Goal: Information Seeking & Learning: Learn about a topic

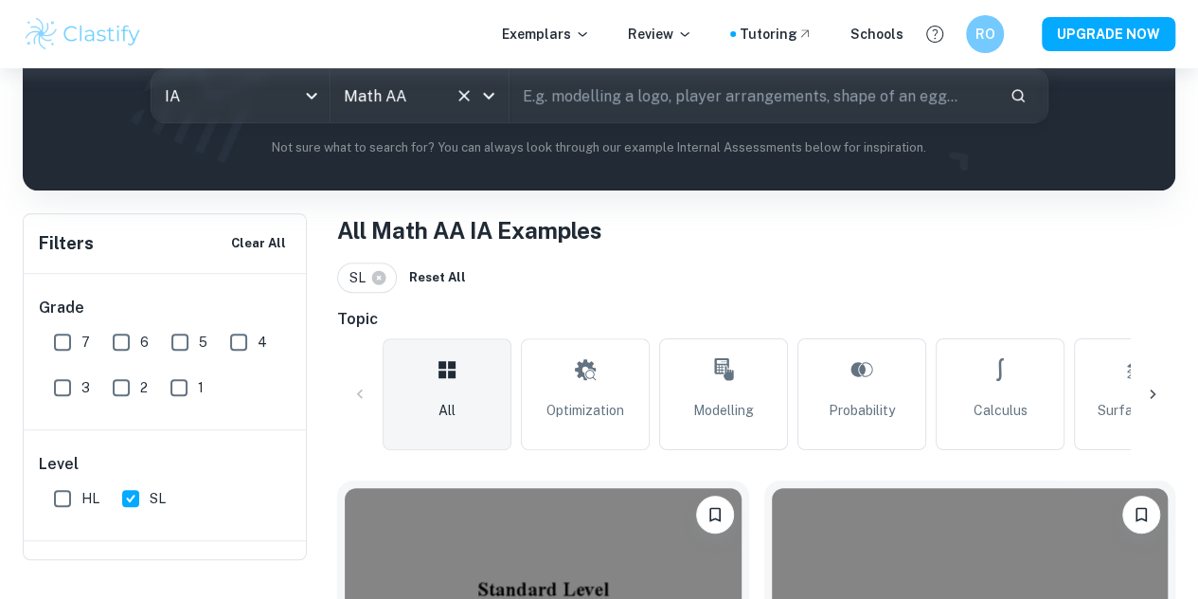
scroll to position [238, 0]
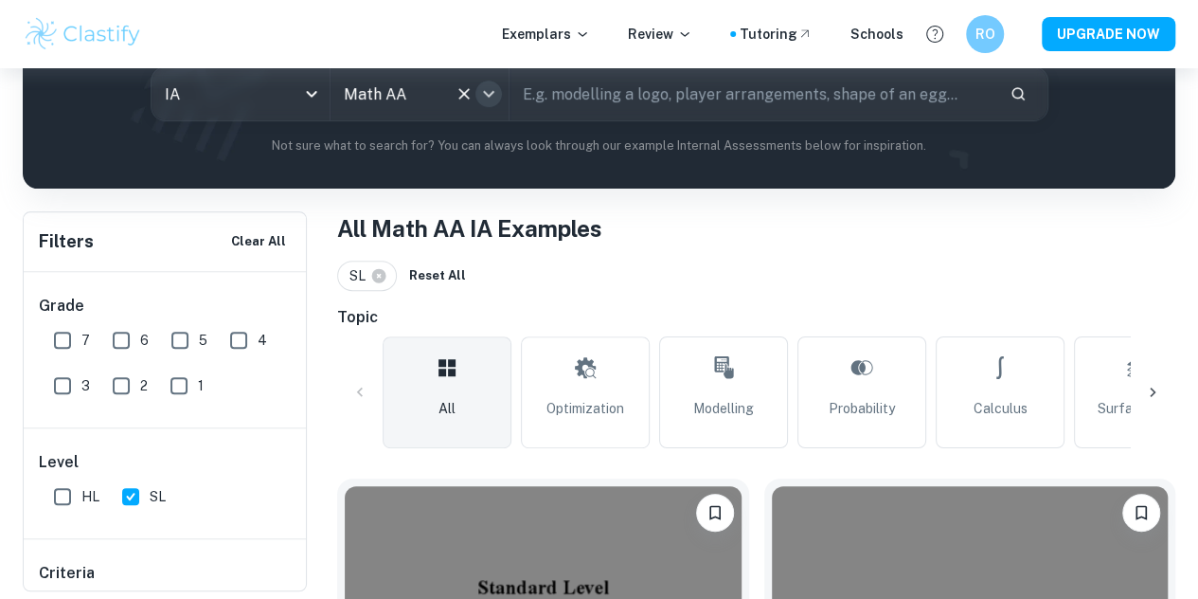
click at [494, 96] on icon "Open" at bounding box center [488, 94] width 11 height 7
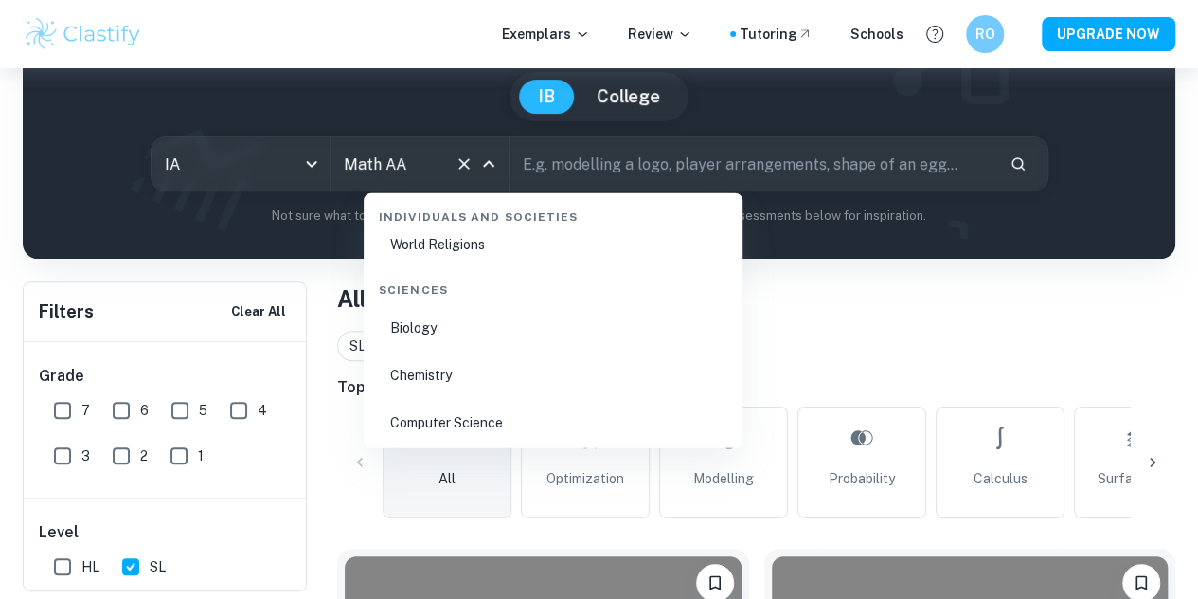
scroll to position [2882, 0]
click at [442, 338] on li "Biology" at bounding box center [553, 331] width 364 height 44
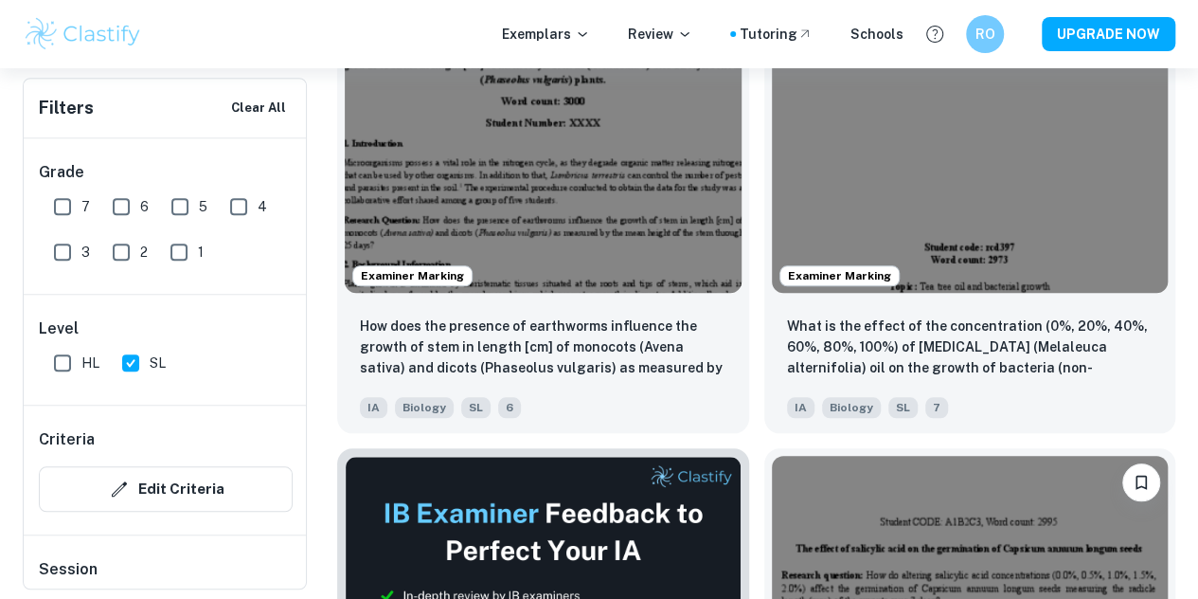
scroll to position [750, 0]
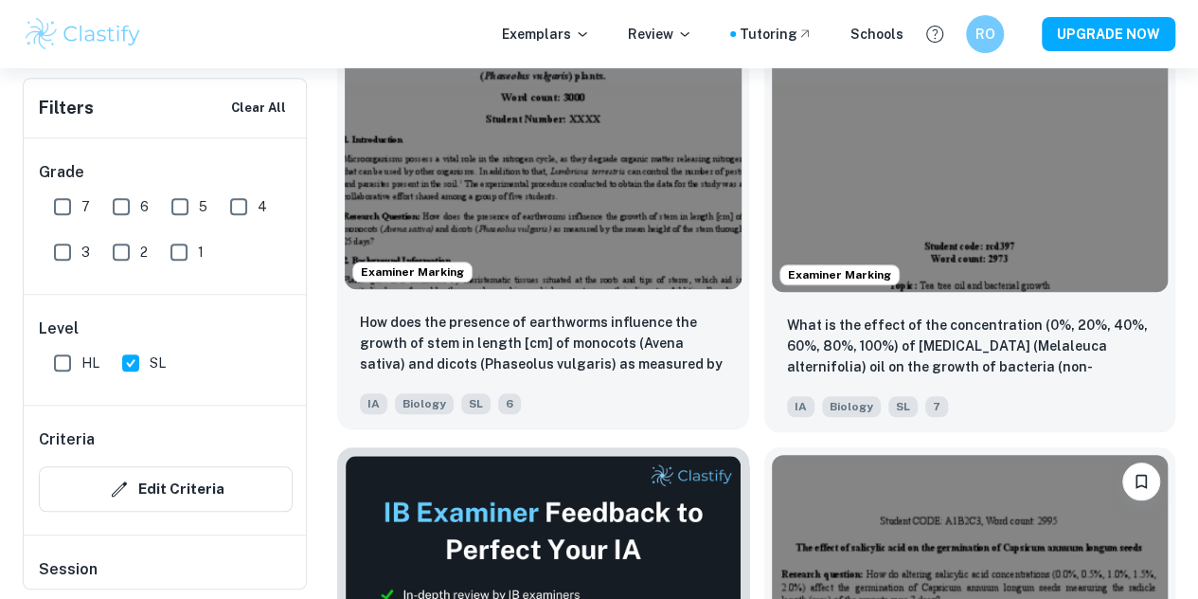
click at [520, 137] on img at bounding box center [543, 139] width 397 height 297
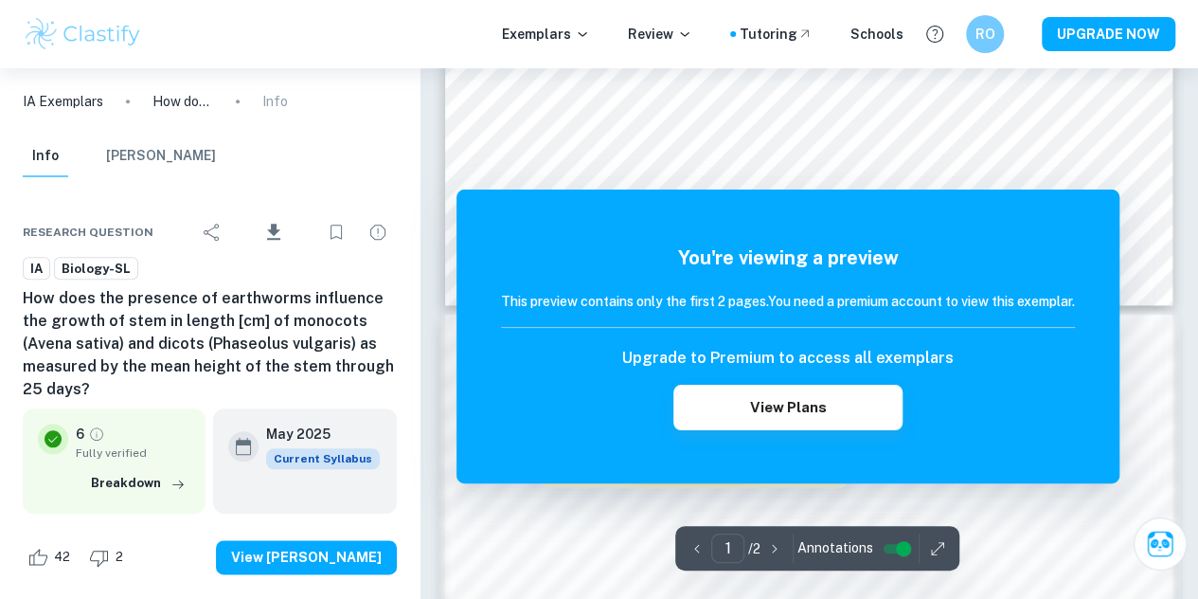
scroll to position [810, 0]
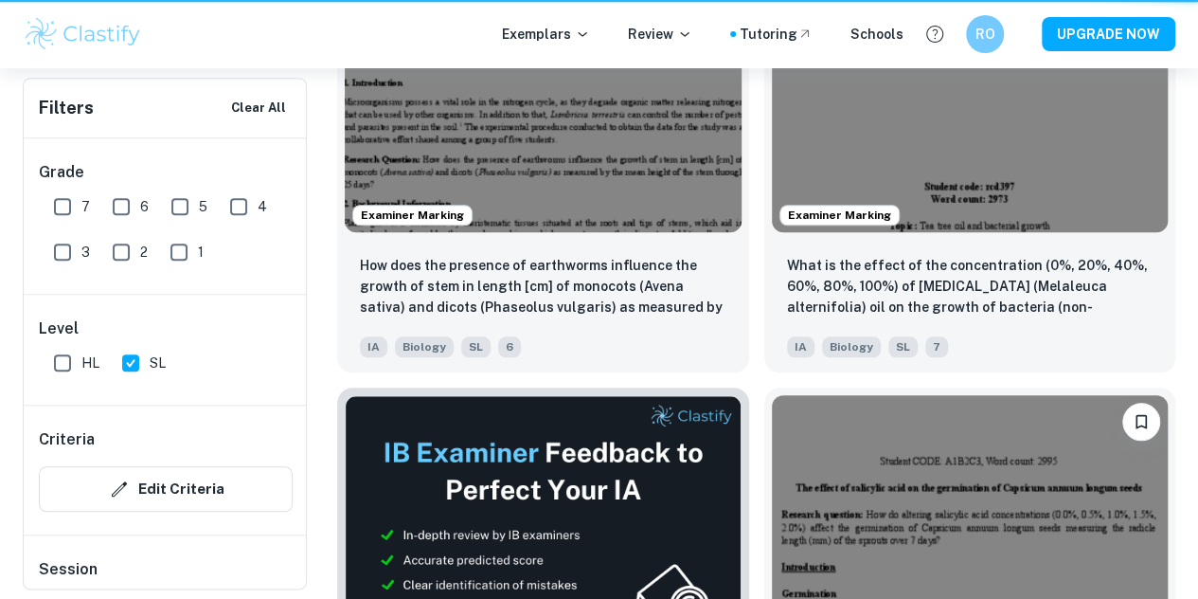
scroll to position [750, 0]
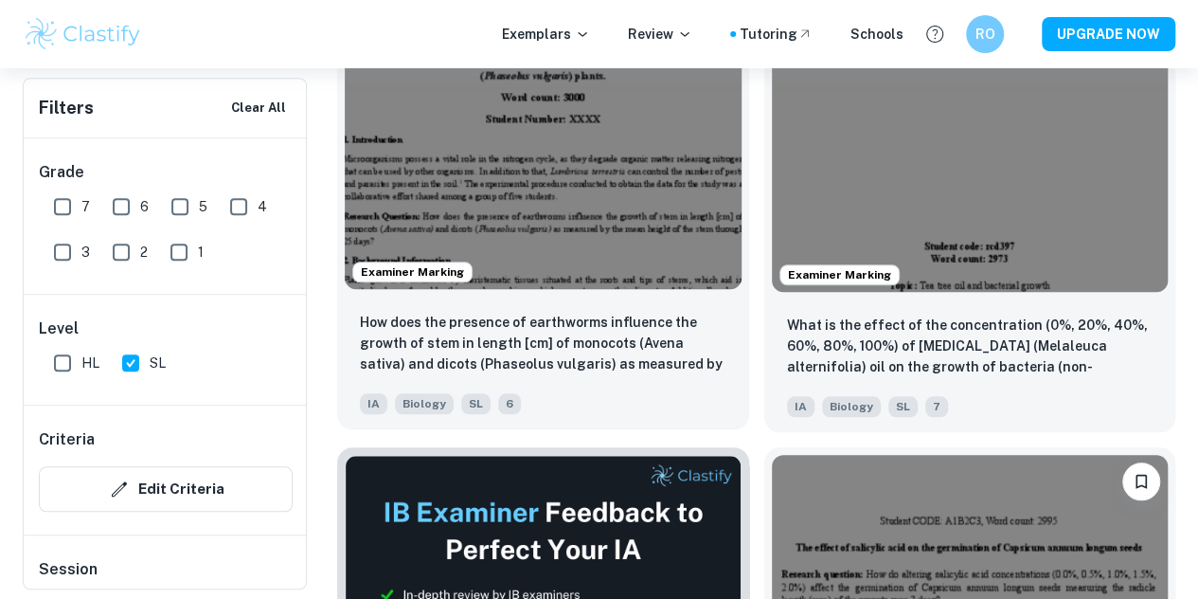
click at [502, 115] on img at bounding box center [543, 139] width 397 height 297
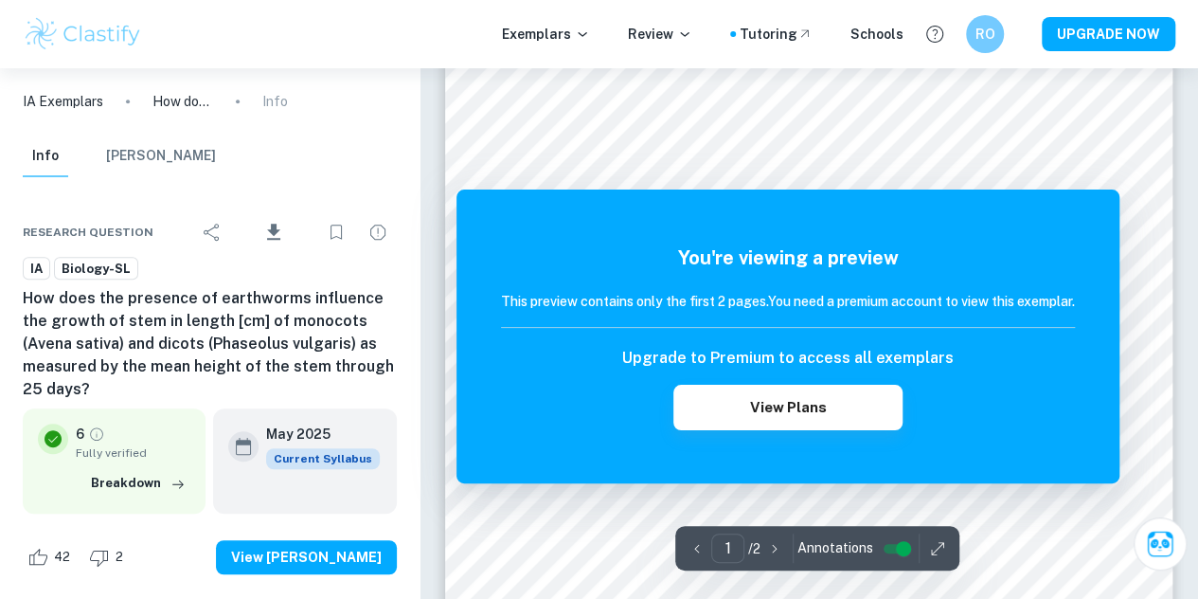
scroll to position [438, 0]
